Goal: Check status: Check status

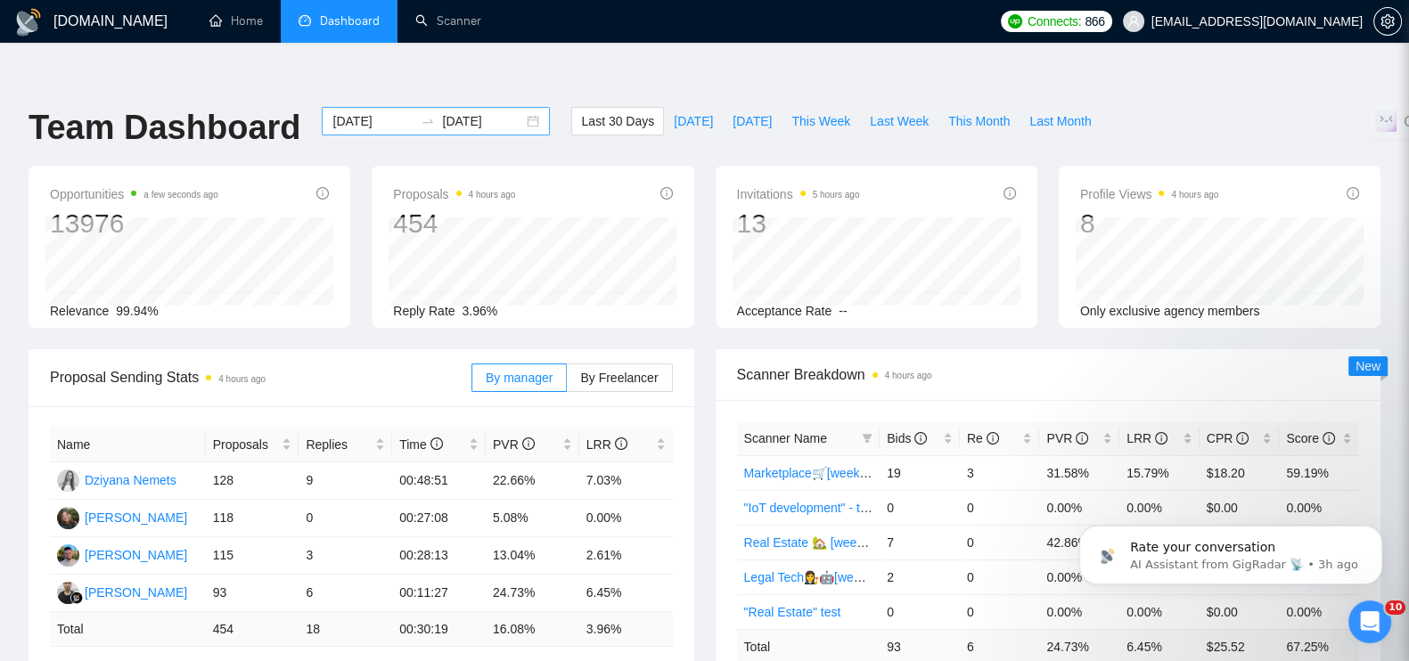
click at [515, 107] on div "[DATE] [DATE]" at bounding box center [436, 121] width 228 height 29
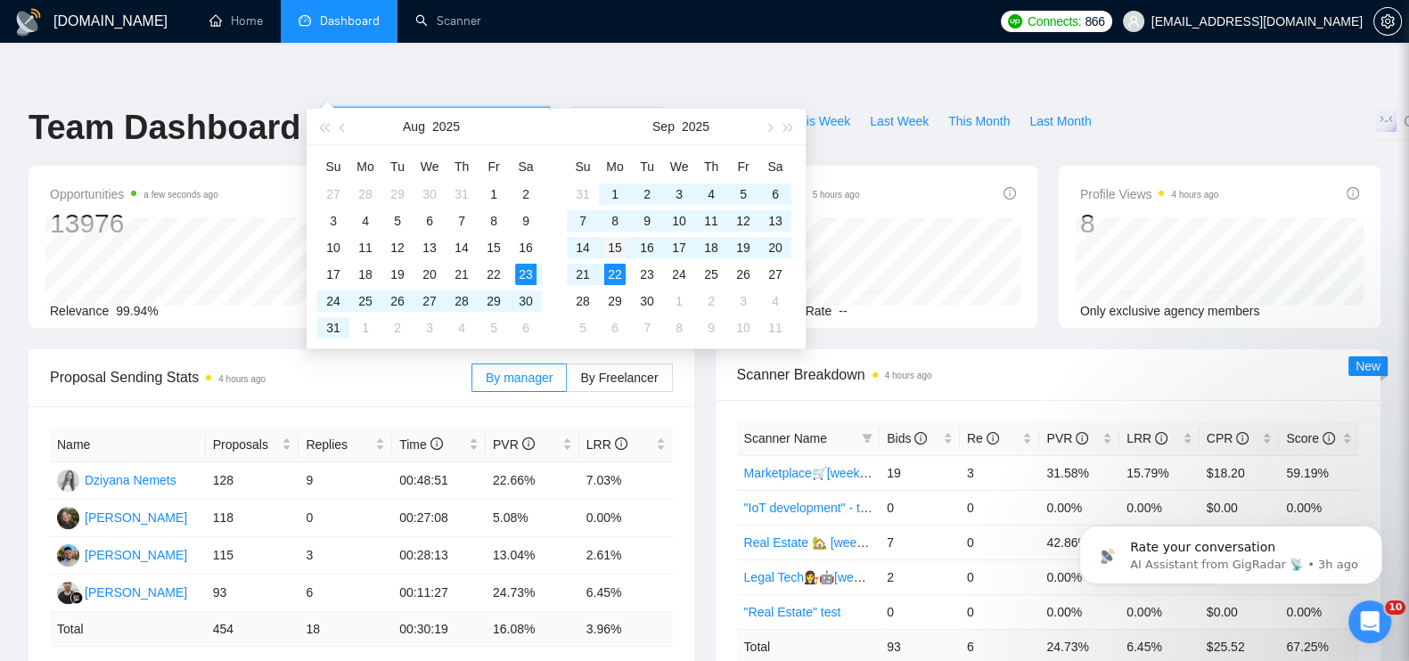
type input "[DATE]"
click at [612, 244] on div "15" at bounding box center [614, 247] width 21 height 21
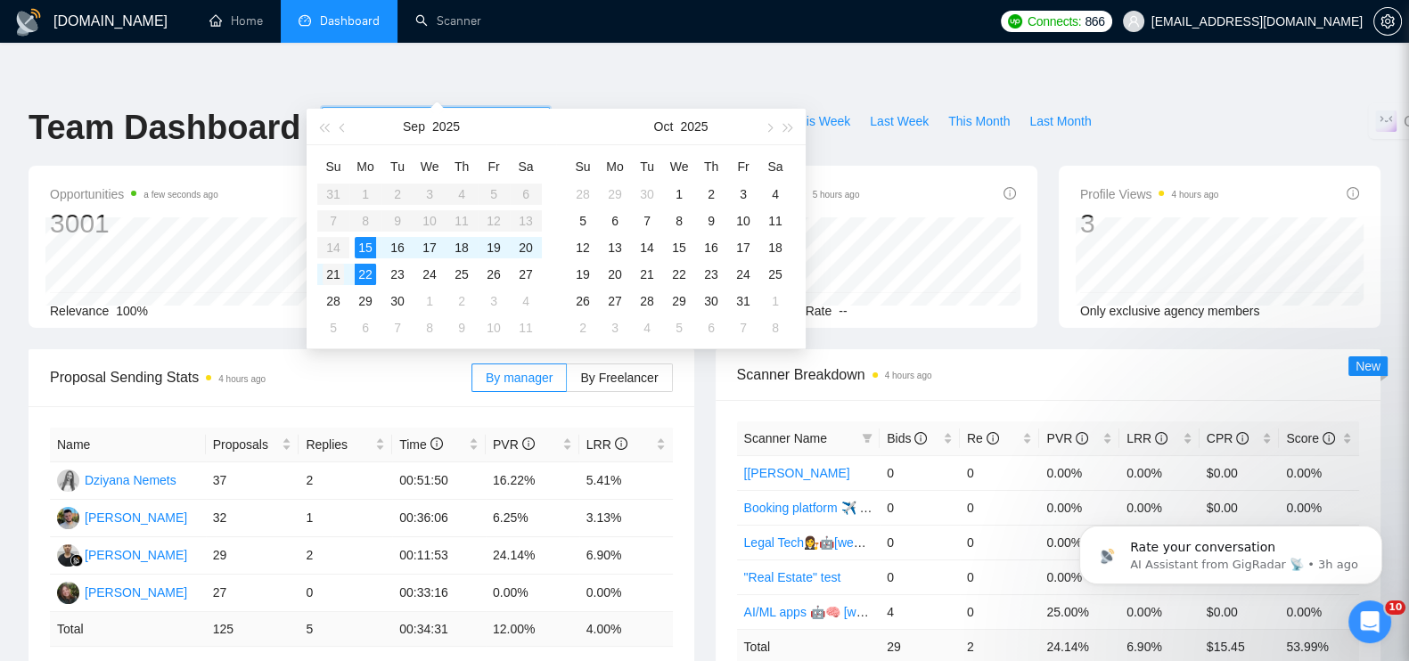
type input "[DATE]"
click at [329, 269] on div "21" at bounding box center [333, 274] width 21 height 21
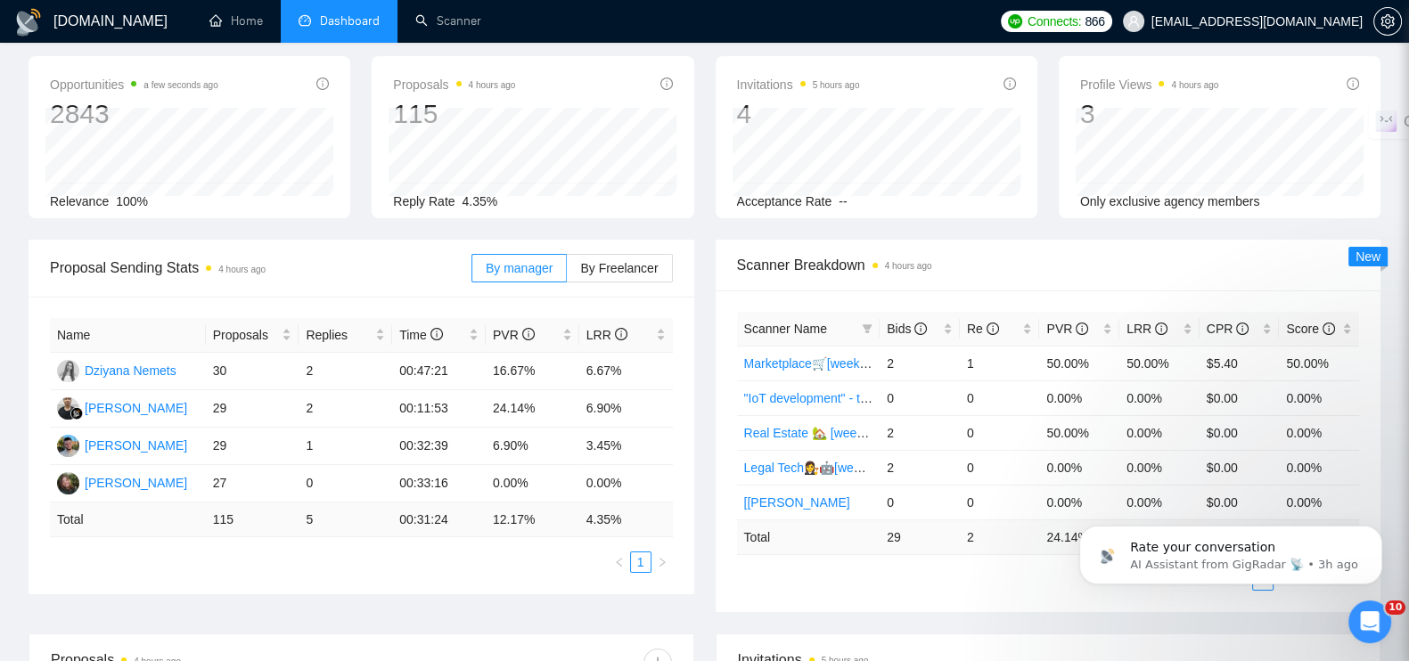
scroll to position [110, 0]
drag, startPoint x: 530, startPoint y: 336, endPoint x: 489, endPoint y: 336, distance: 41.0
click at [489, 352] on td "16.67%" at bounding box center [533, 370] width 94 height 37
copy td "16.67%"
drag, startPoint x: 488, startPoint y: 413, endPoint x: 529, endPoint y: 413, distance: 41.0
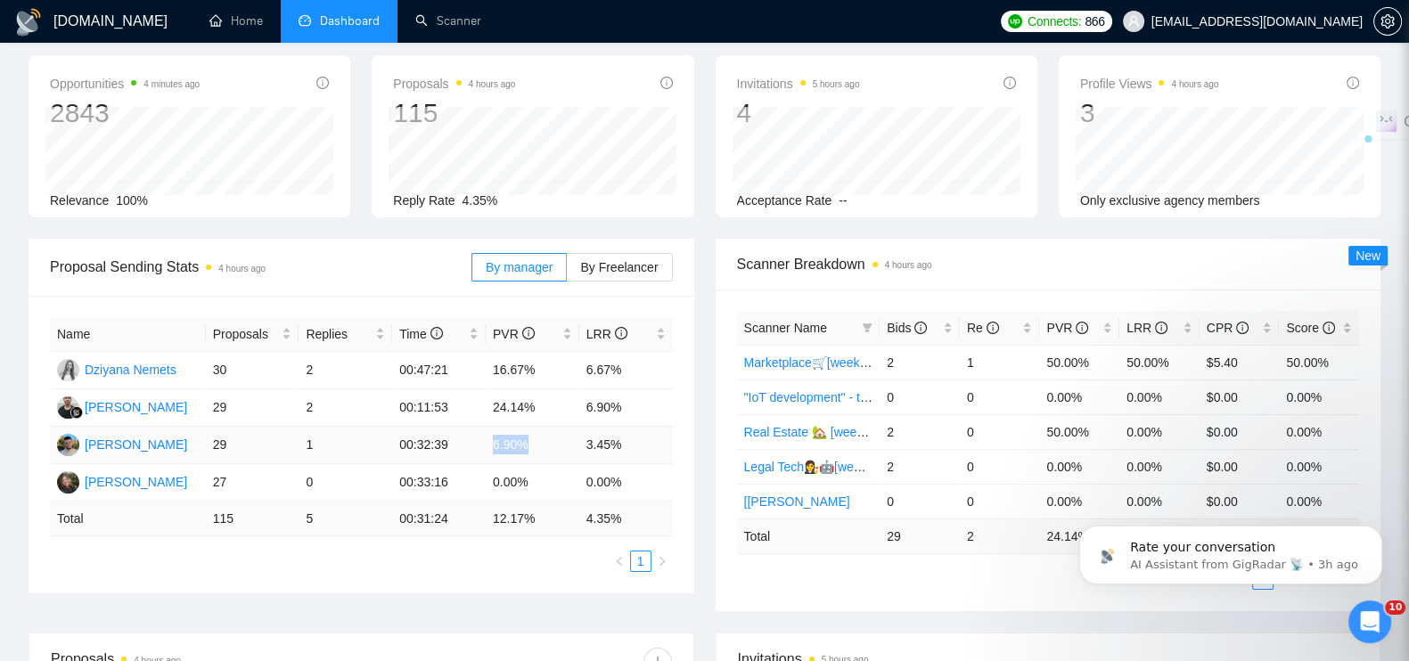
click at [529, 427] on td "6.90%" at bounding box center [533, 445] width 94 height 37
copy td "6.90%"
click at [411, 464] on td "00:33:16" at bounding box center [439, 482] width 94 height 37
drag, startPoint x: 492, startPoint y: 374, endPoint x: 535, endPoint y: 375, distance: 43.7
click at [535, 389] on td "24.14%" at bounding box center [533, 407] width 94 height 37
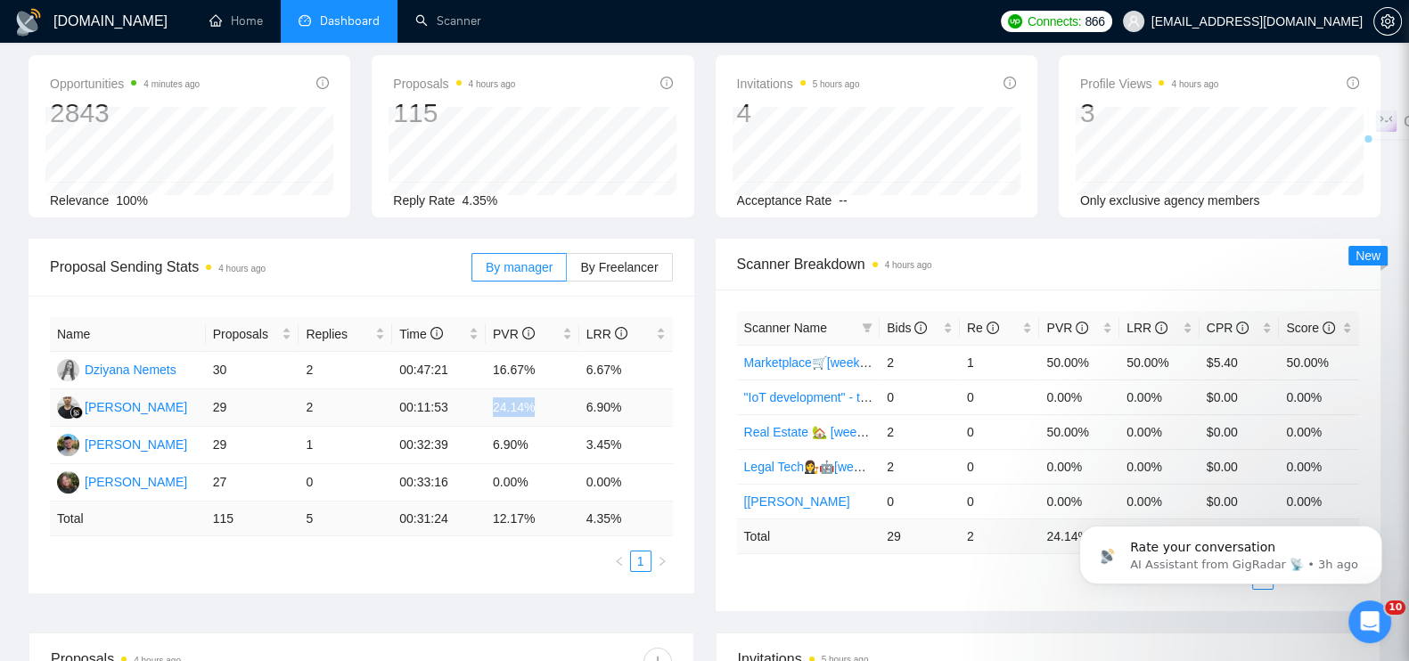
copy td "24.14%"
